Goal: Check status

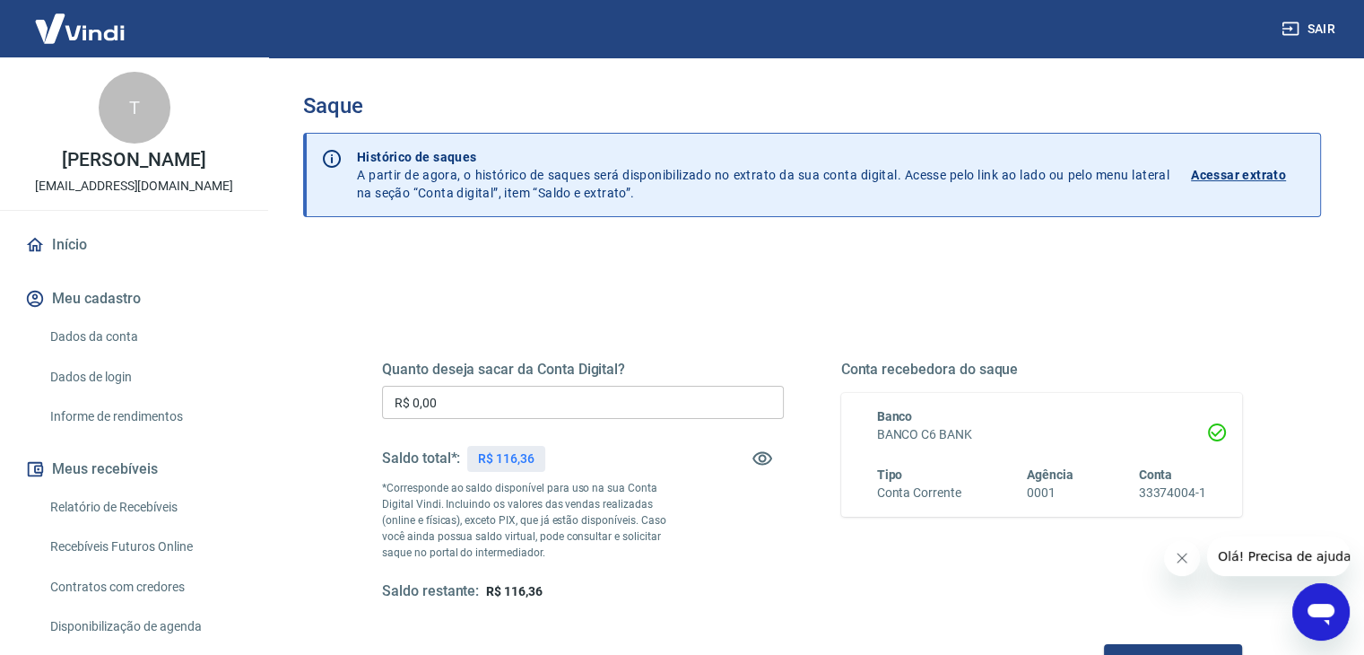
click at [1242, 177] on p "Acessar extrato" at bounding box center [1238, 175] width 95 height 18
